Goal: Navigation & Orientation: Find specific page/section

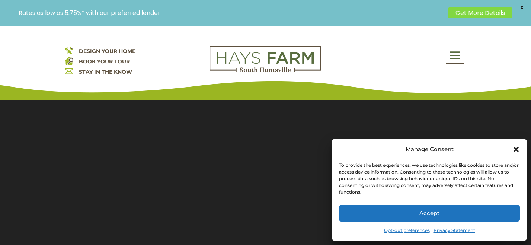
click at [518, 149] on icon "Close dialog" at bounding box center [515, 148] width 7 height 7
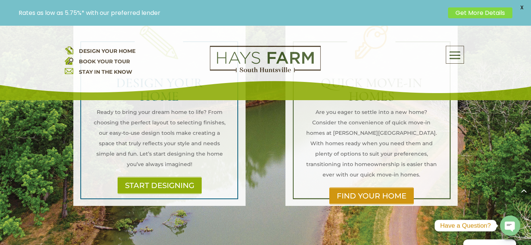
scroll to position [586, 0]
click at [380, 187] on link "FIND YOUR HOME" at bounding box center [372, 195] width 90 height 17
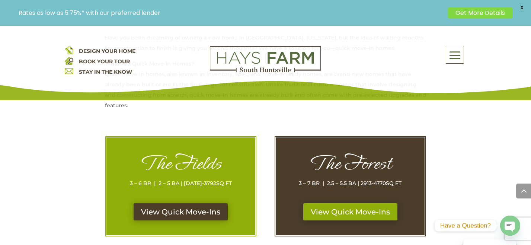
scroll to position [326, 0]
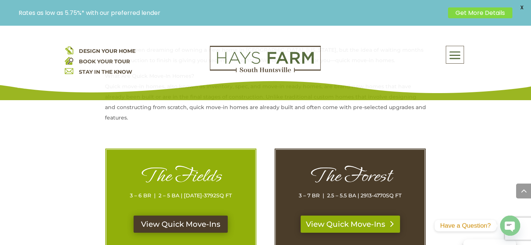
click at [339, 225] on link "View Quick Move-Ins" at bounding box center [350, 223] width 99 height 17
